Goal: Transaction & Acquisition: Purchase product/service

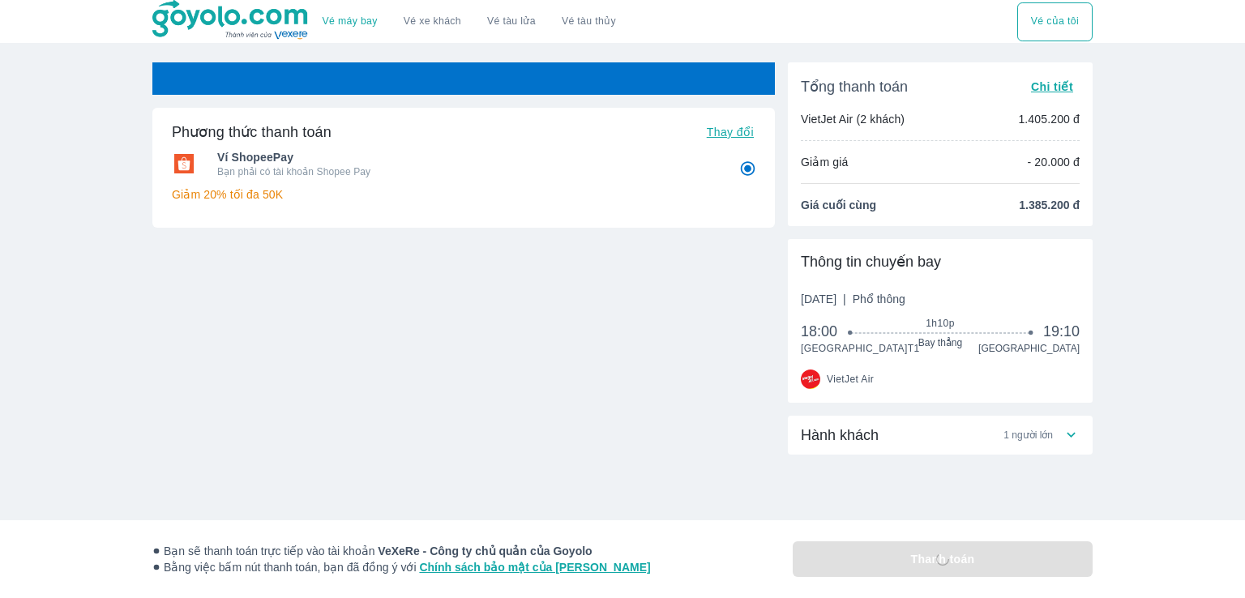
click at [344, 23] on link "Vé máy bay" at bounding box center [349, 21] width 55 height 12
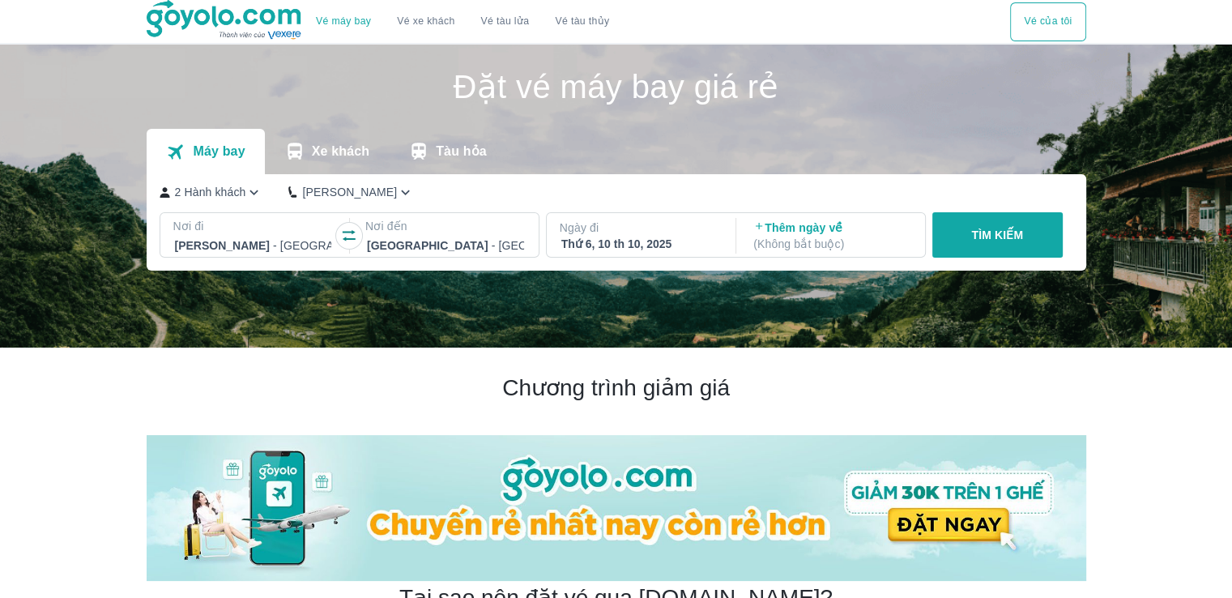
click at [1061, 28] on button "Vé của tôi" at bounding box center [1047, 21] width 75 height 39
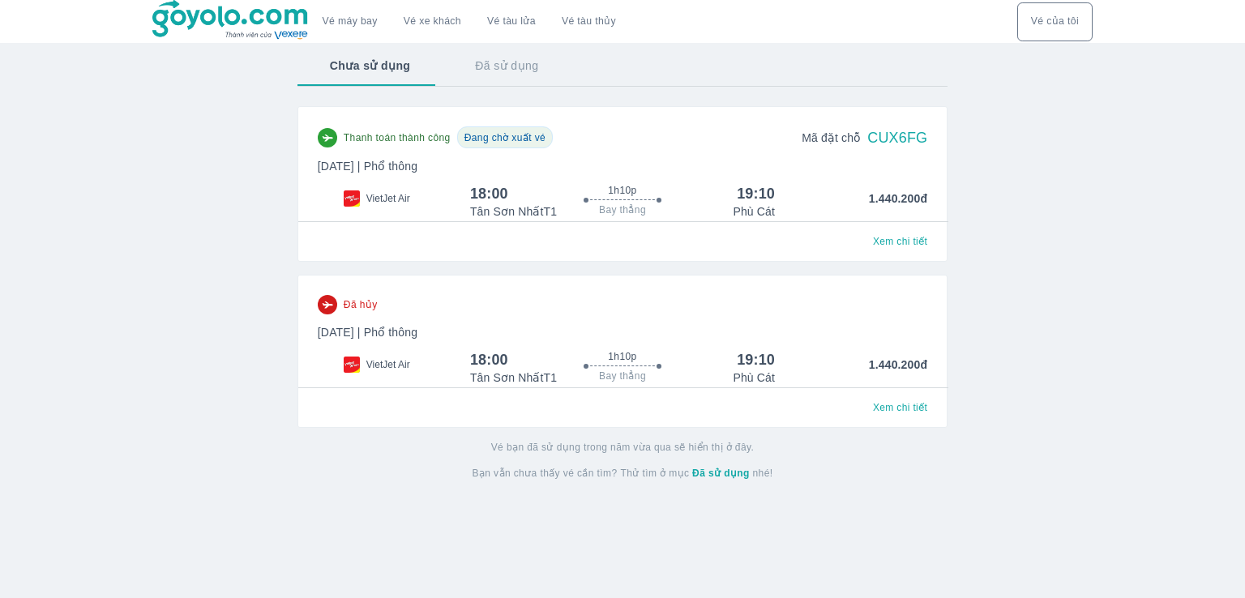
click at [888, 409] on span "Xem chi tiết" at bounding box center [900, 407] width 54 height 13
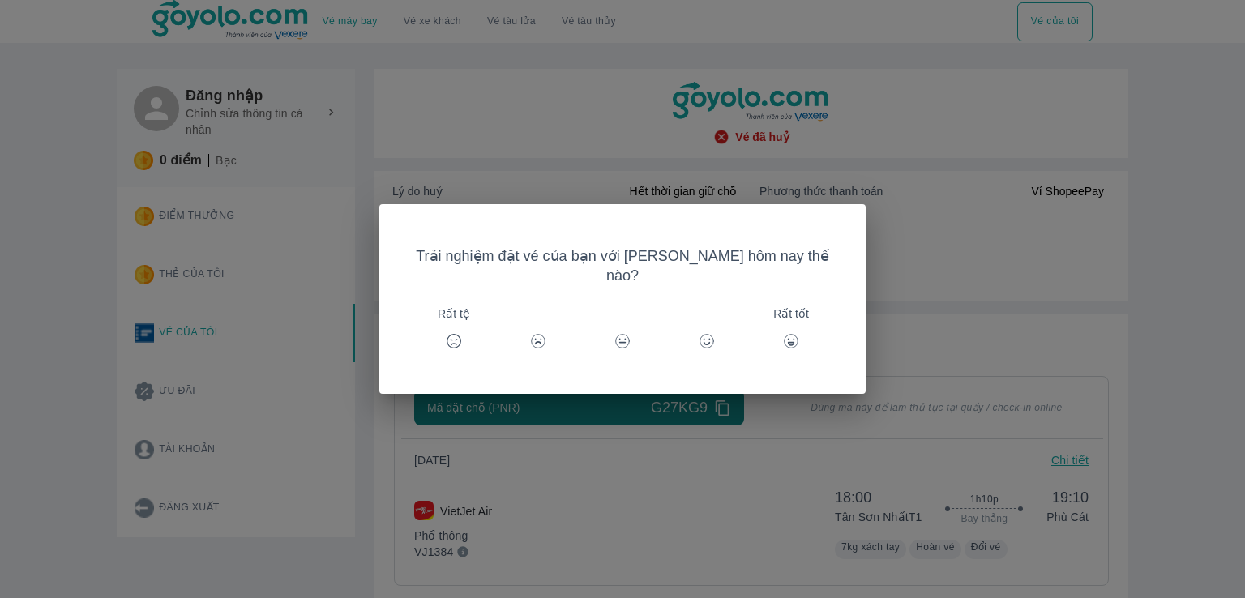
click at [681, 173] on div "Trải nghiệm đặt vé của bạn với [PERSON_NAME] hôm nay thế nào? Rất tệ Rất tốt" at bounding box center [622, 299] width 1245 height 598
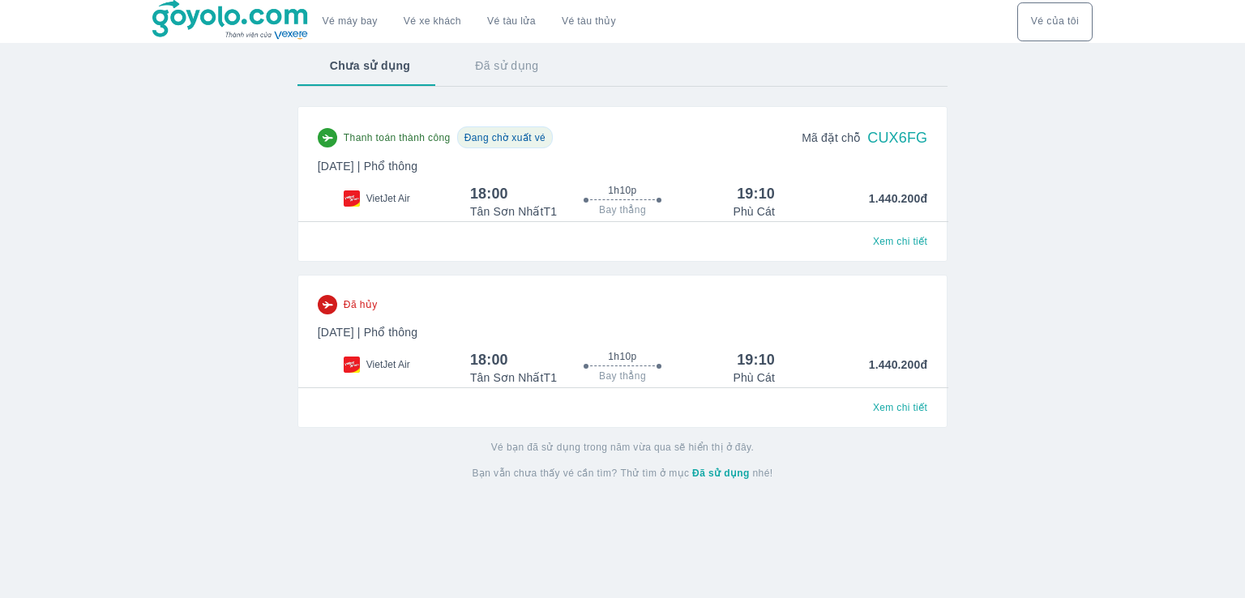
click at [442, 188] on div "VietJet Air" at bounding box center [394, 202] width 152 height 36
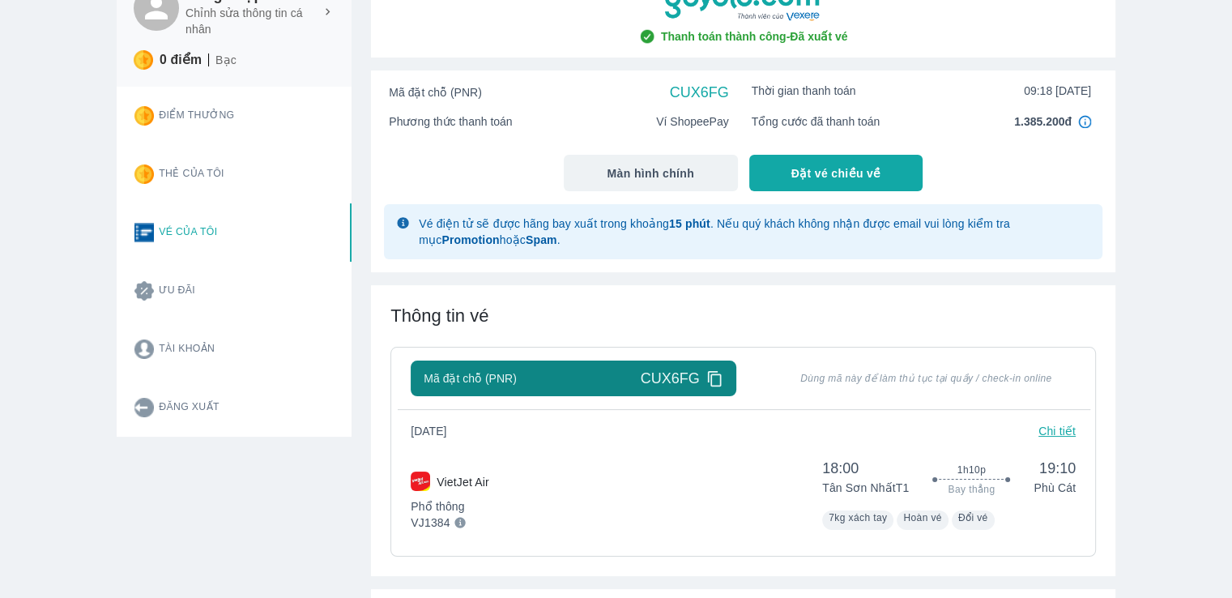
scroll to position [243, 0]
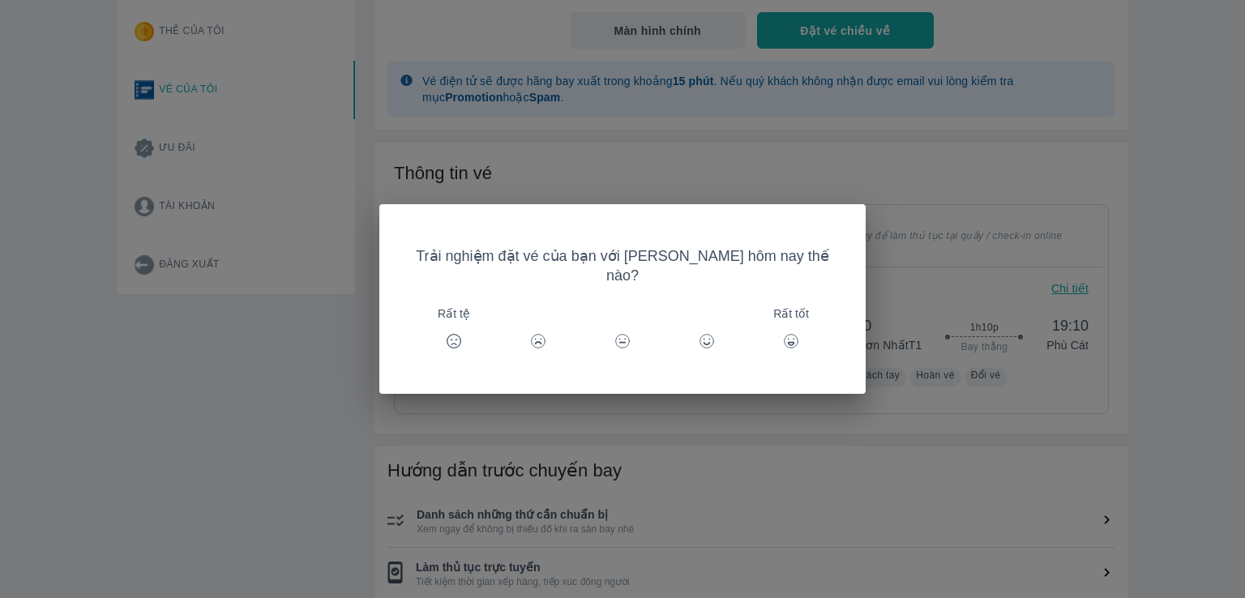
click at [634, 425] on div "Trải nghiệm đặt vé của bạn với [PERSON_NAME] hôm nay thế nào? Rất tệ Rất tốt" at bounding box center [622, 299] width 1245 height 598
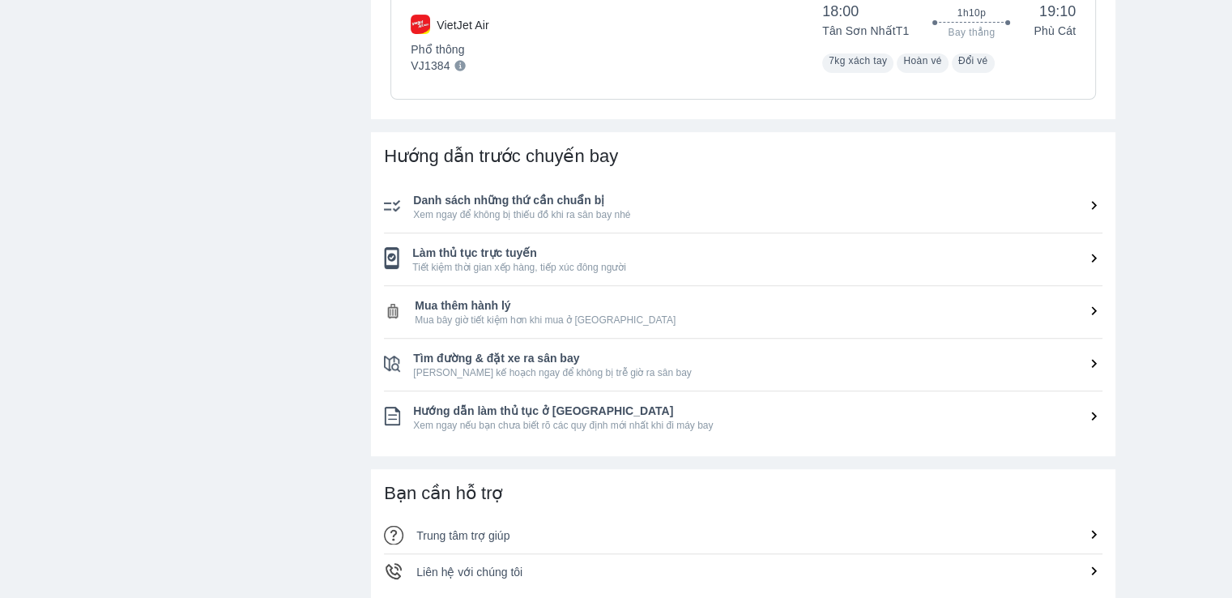
scroll to position [729, 0]
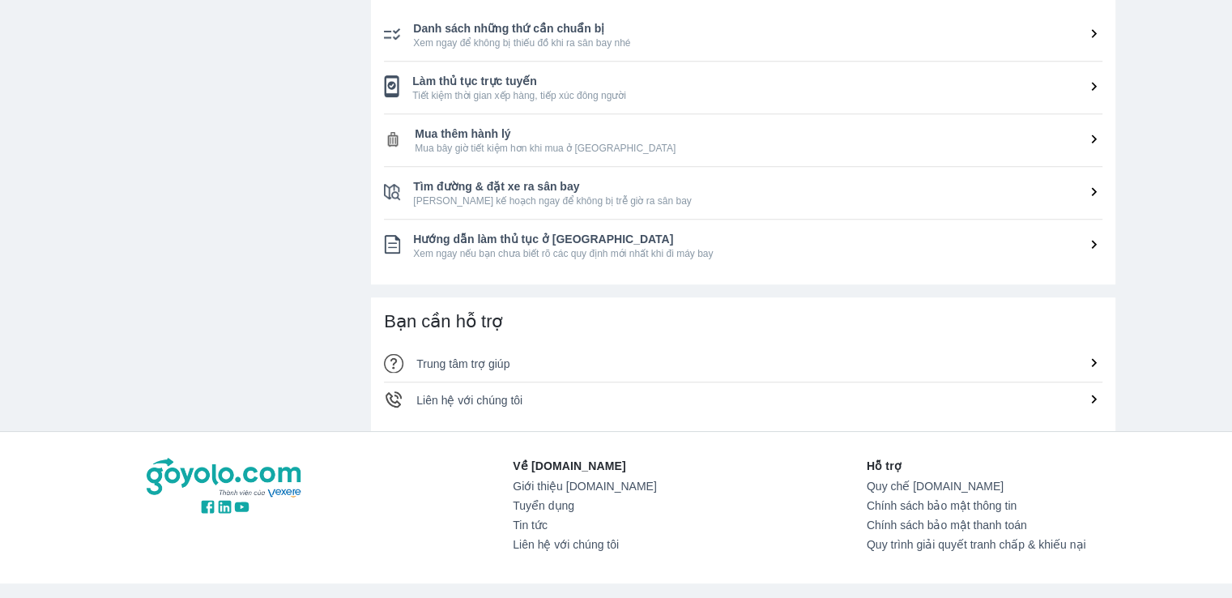
click at [518, 83] on span "Làm thủ tục trực tuyến" at bounding box center [757, 81] width 690 height 16
click at [1092, 87] on icon at bounding box center [1094, 86] width 17 height 17
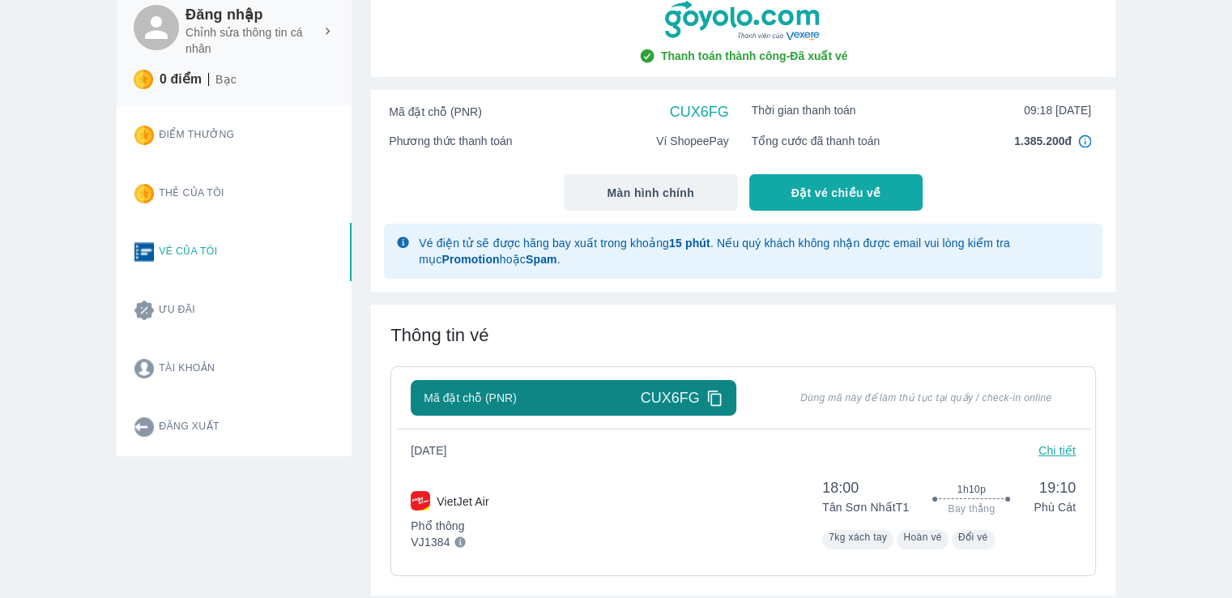
scroll to position [0, 0]
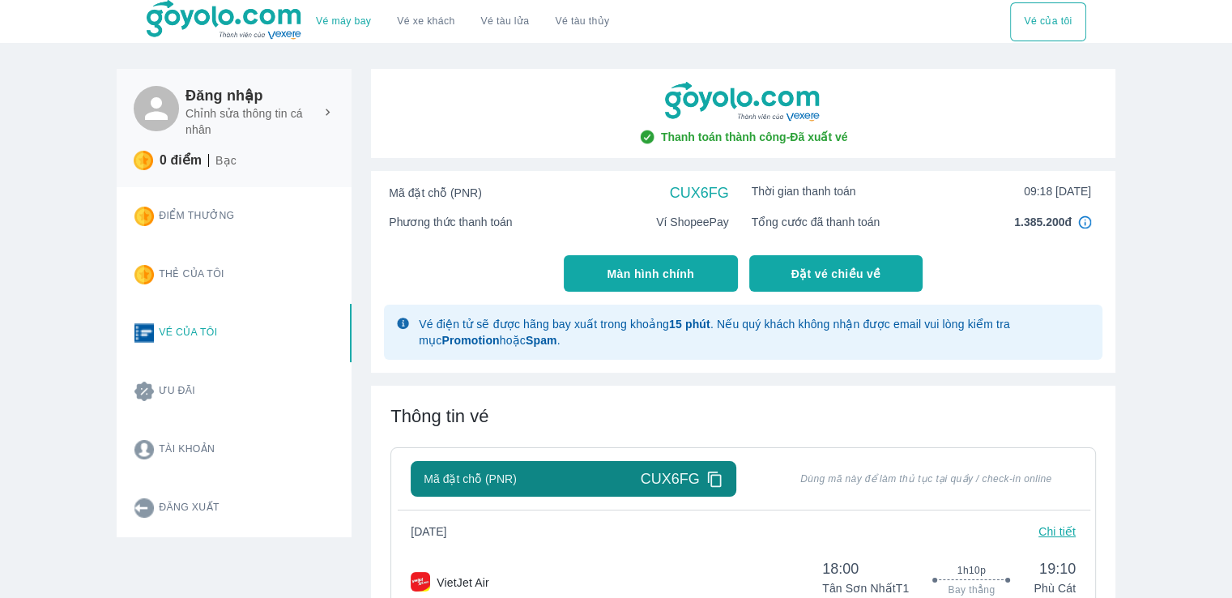
click at [677, 275] on span "Màn hình chính" at bounding box center [652, 274] width 88 height 16
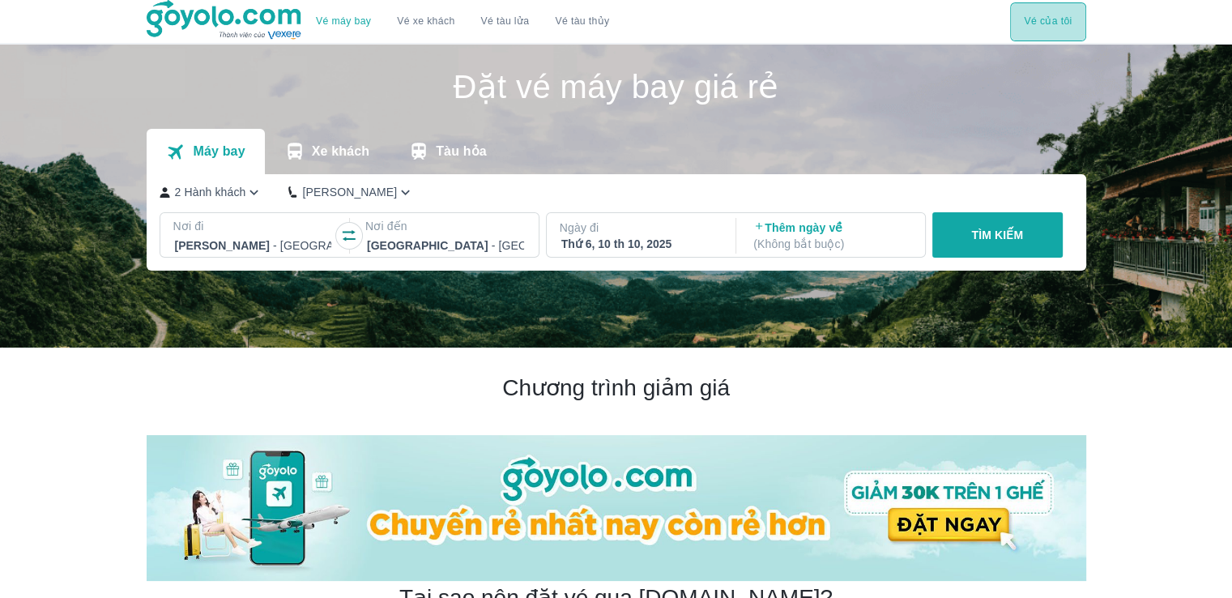
click at [1040, 19] on button "Vé của tôi" at bounding box center [1047, 21] width 75 height 39
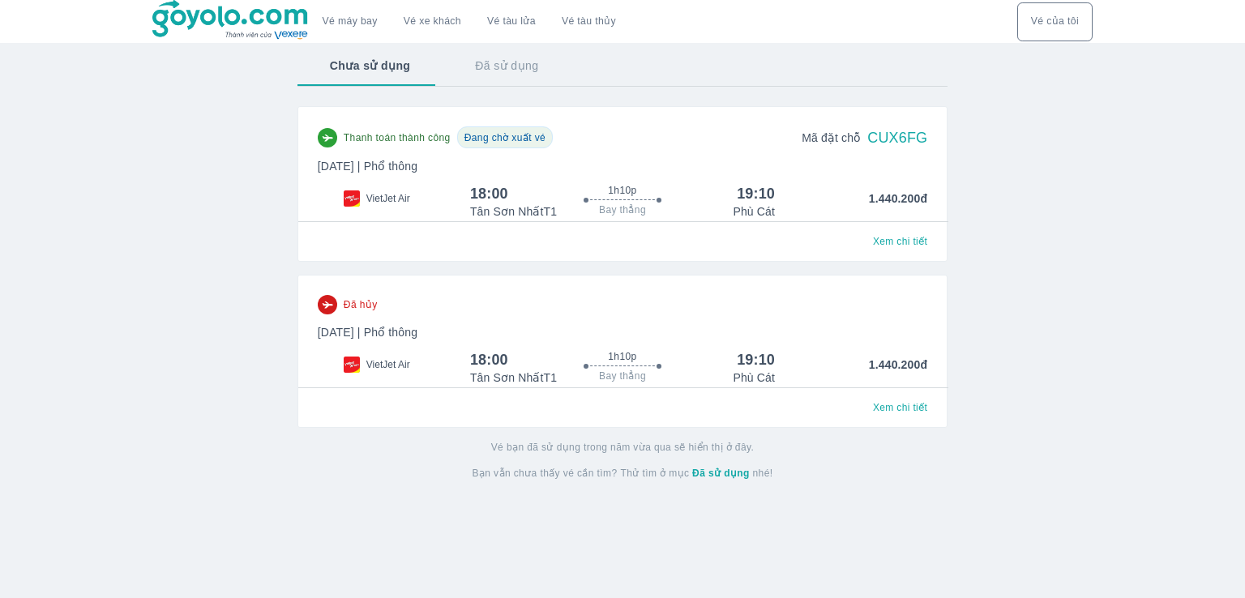
click at [510, 137] on span "Đang chờ xuất vé" at bounding box center [504, 137] width 81 height 11
